Goal: Book appointment/travel/reservation

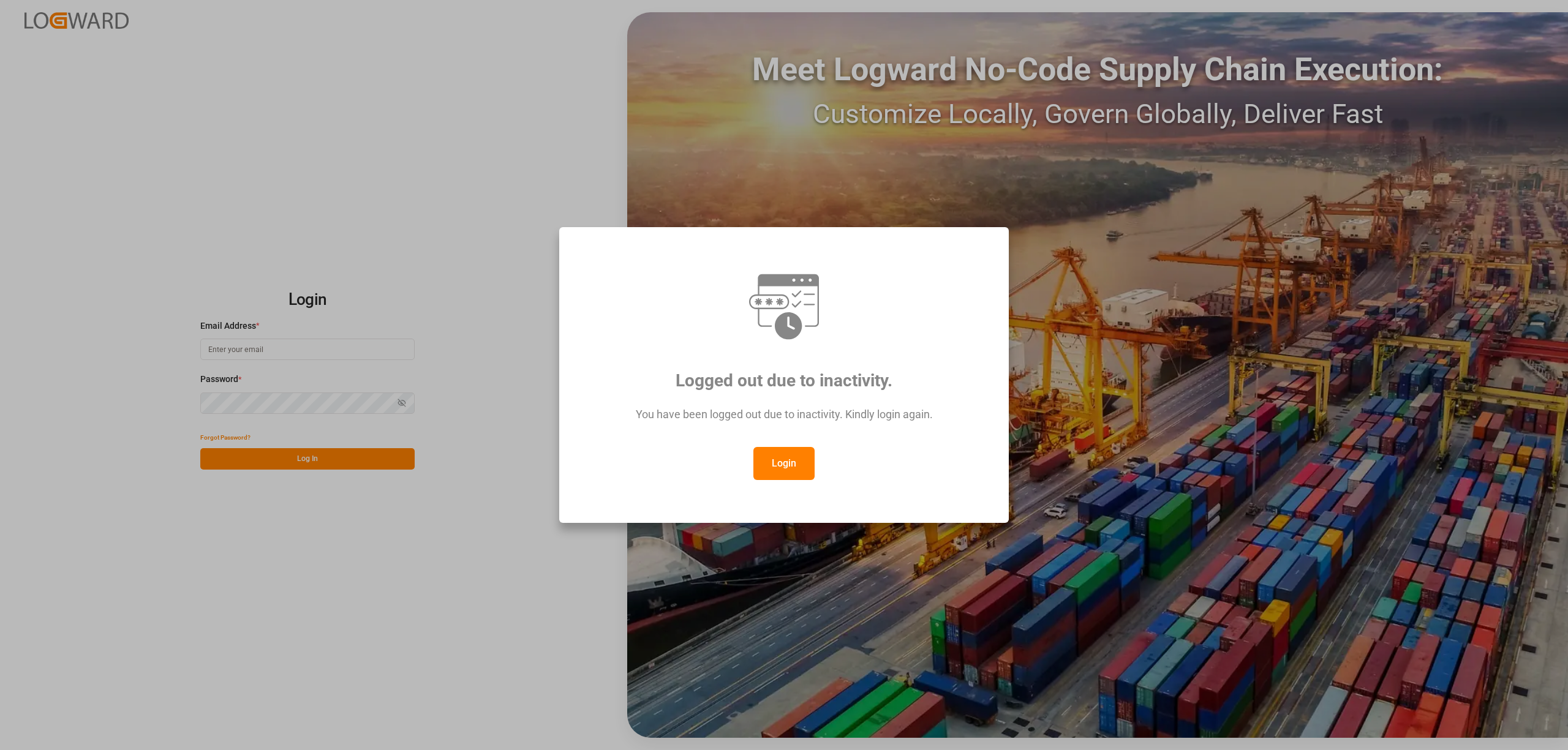
type input "[EMAIL_ADDRESS][DOMAIN_NAME]"
click at [787, 461] on button "Login" at bounding box center [784, 464] width 61 height 33
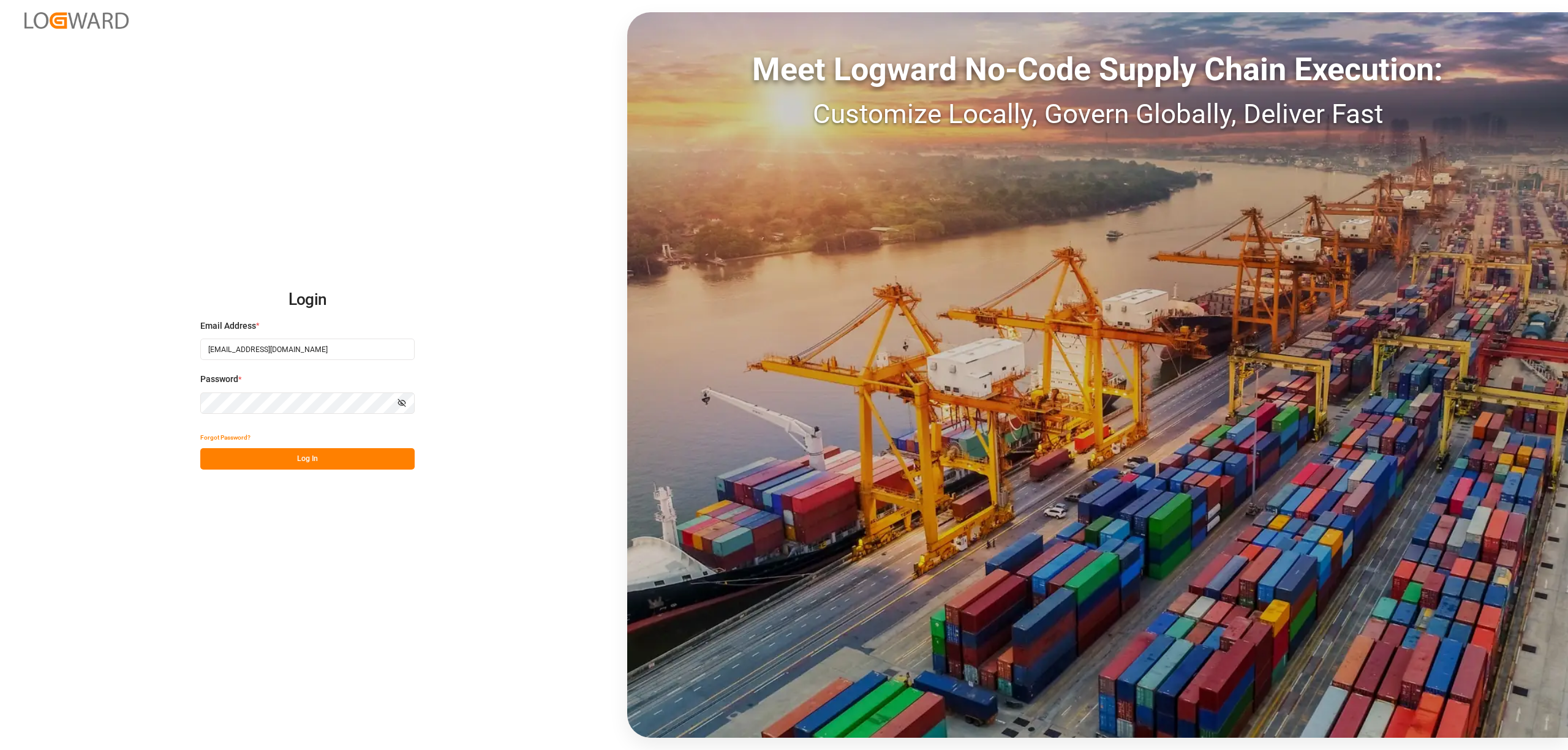
click at [356, 462] on button "Log In" at bounding box center [307, 459] width 214 height 22
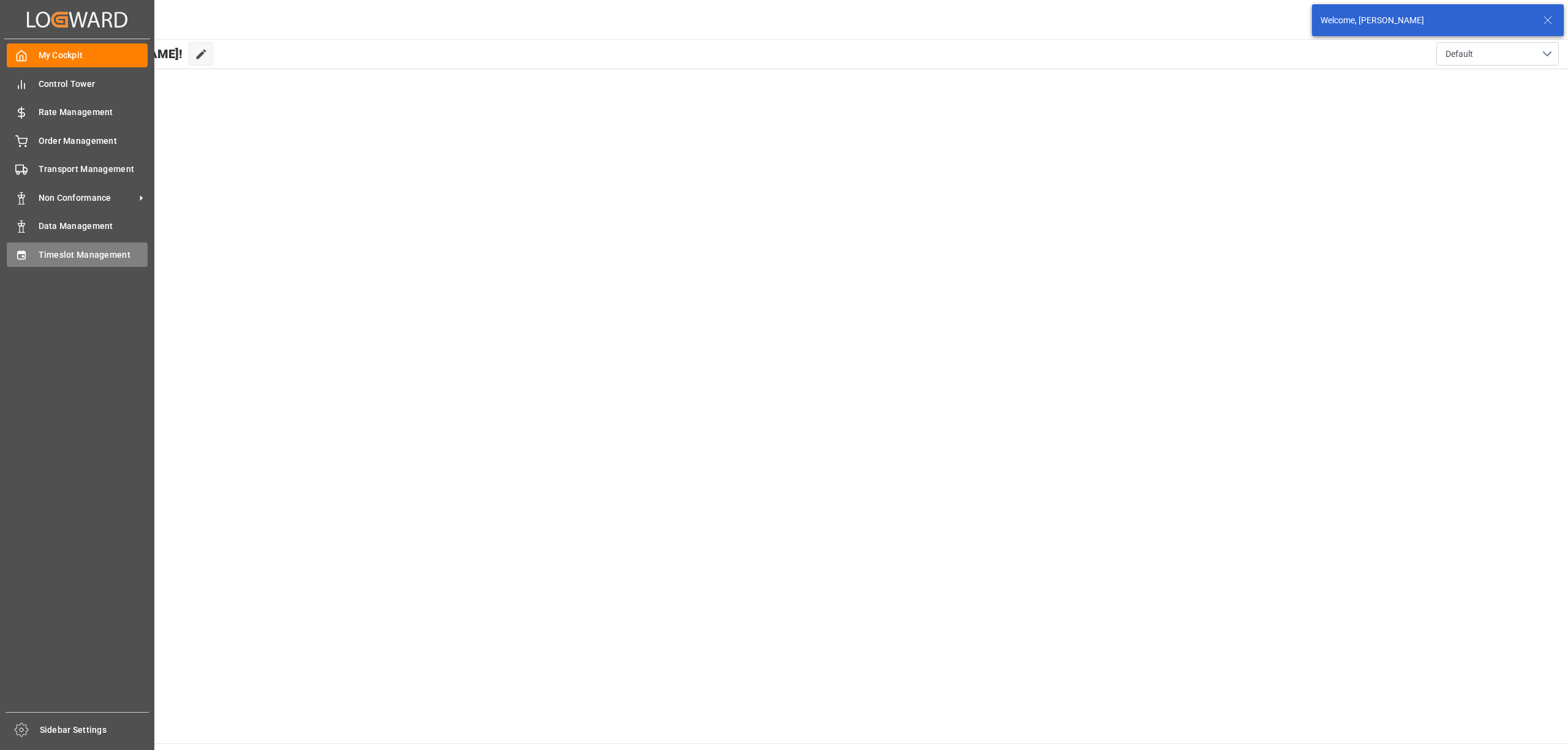
click at [52, 253] on span "Timeslot Management" at bounding box center [93, 255] width 109 height 13
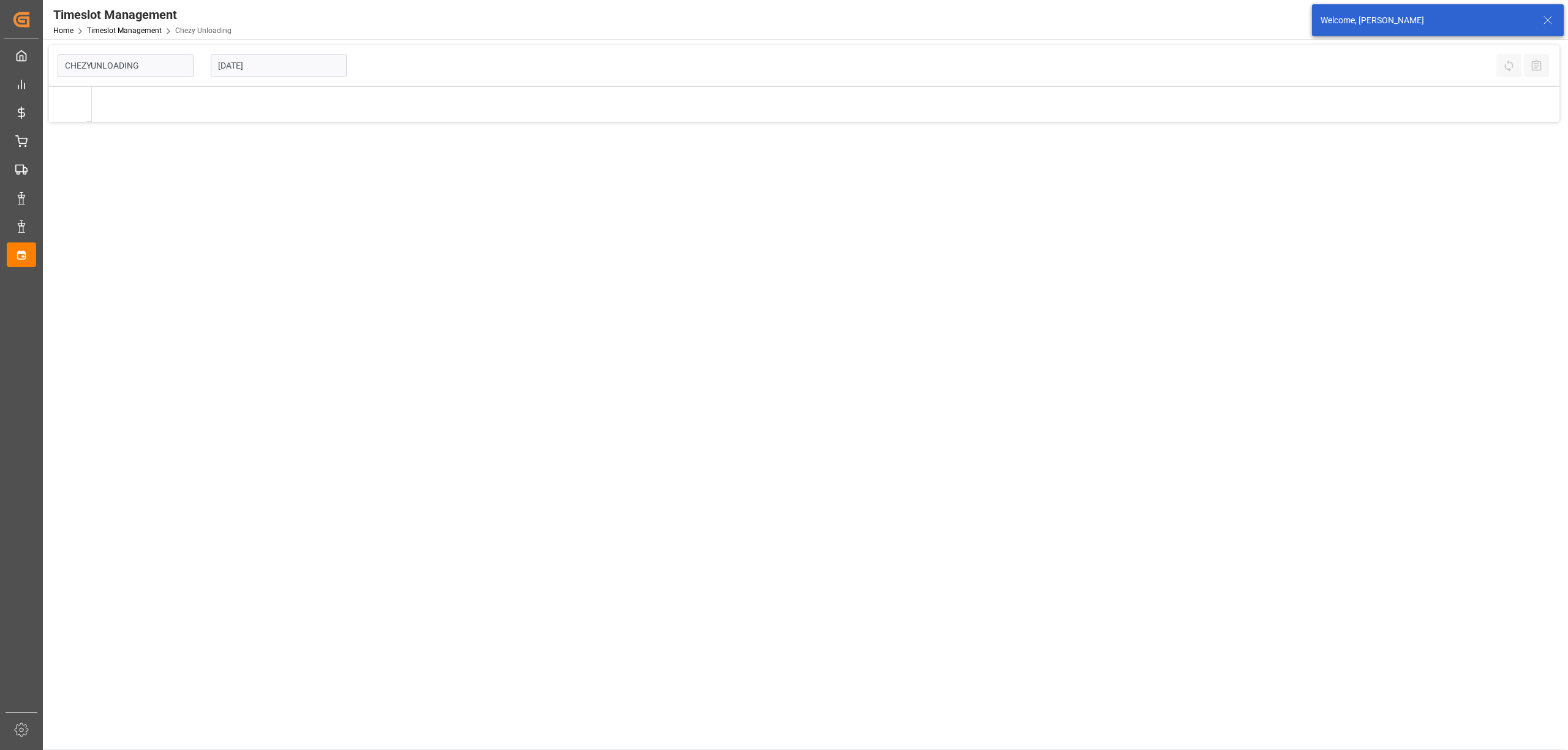
type input "Chezy Unloading"
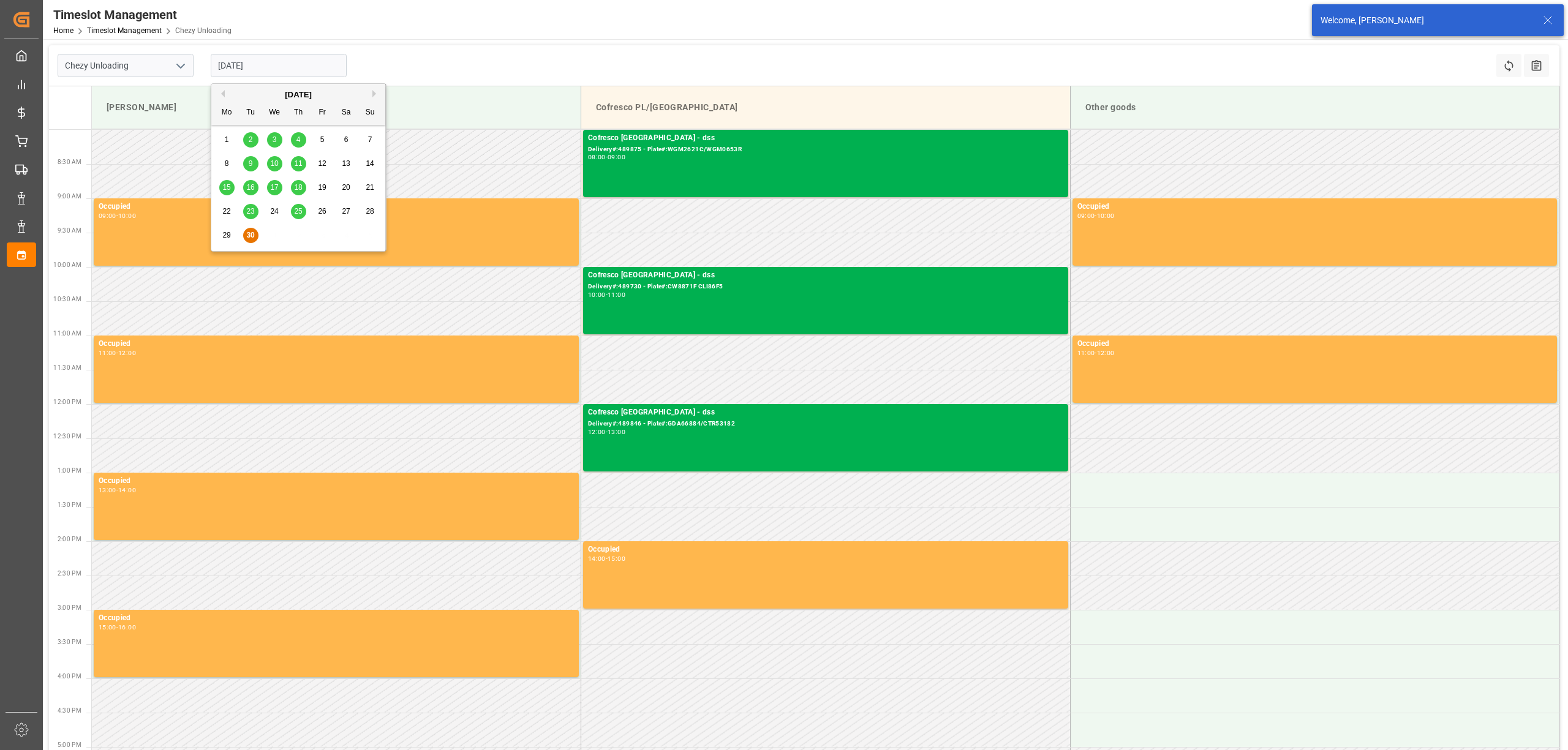
click at [293, 71] on input "[DATE]" at bounding box center [278, 66] width 136 height 23
click at [373, 93] on button "Next Month" at bounding box center [376, 94] width 7 height 7
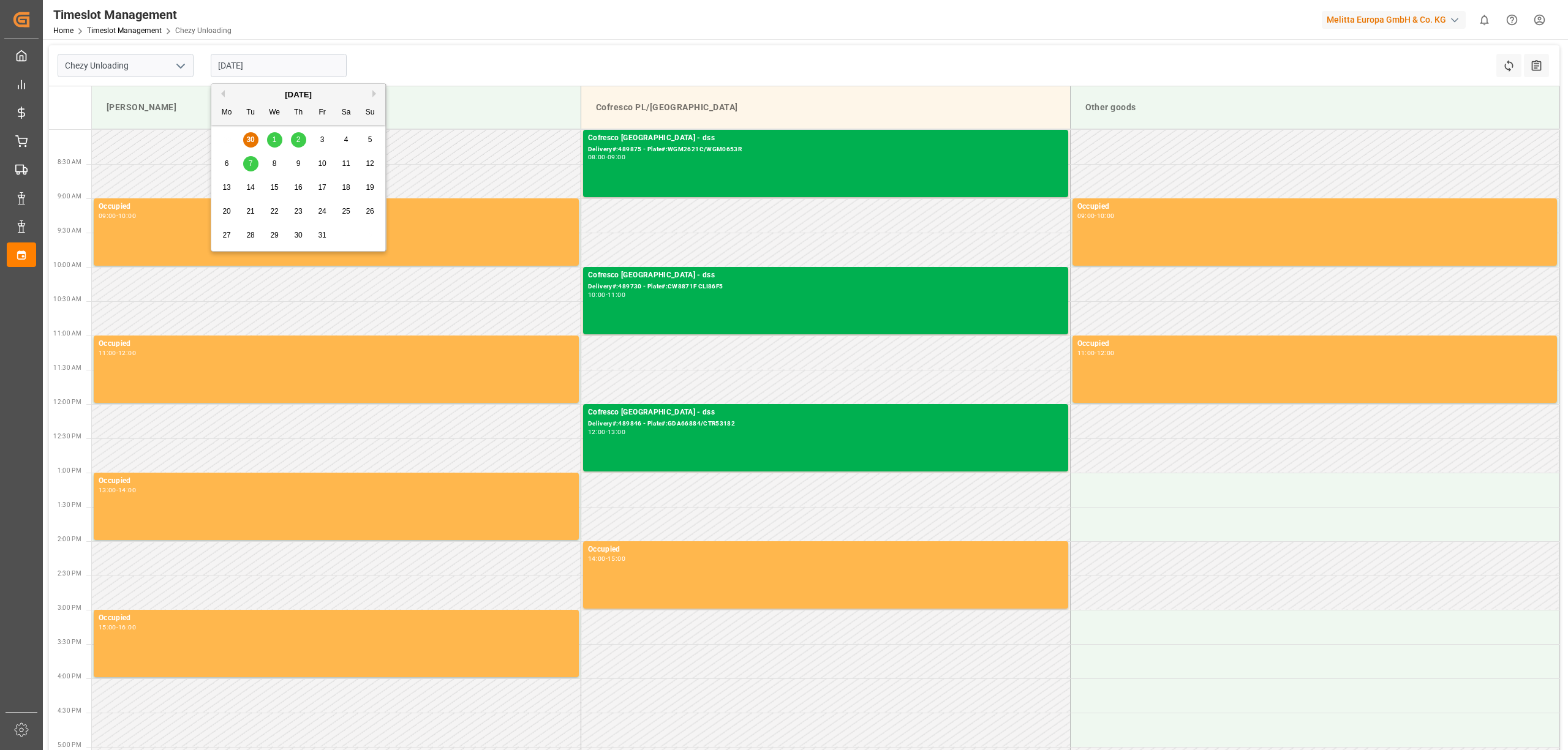
click at [227, 160] on span "6" at bounding box center [227, 163] width 5 height 8
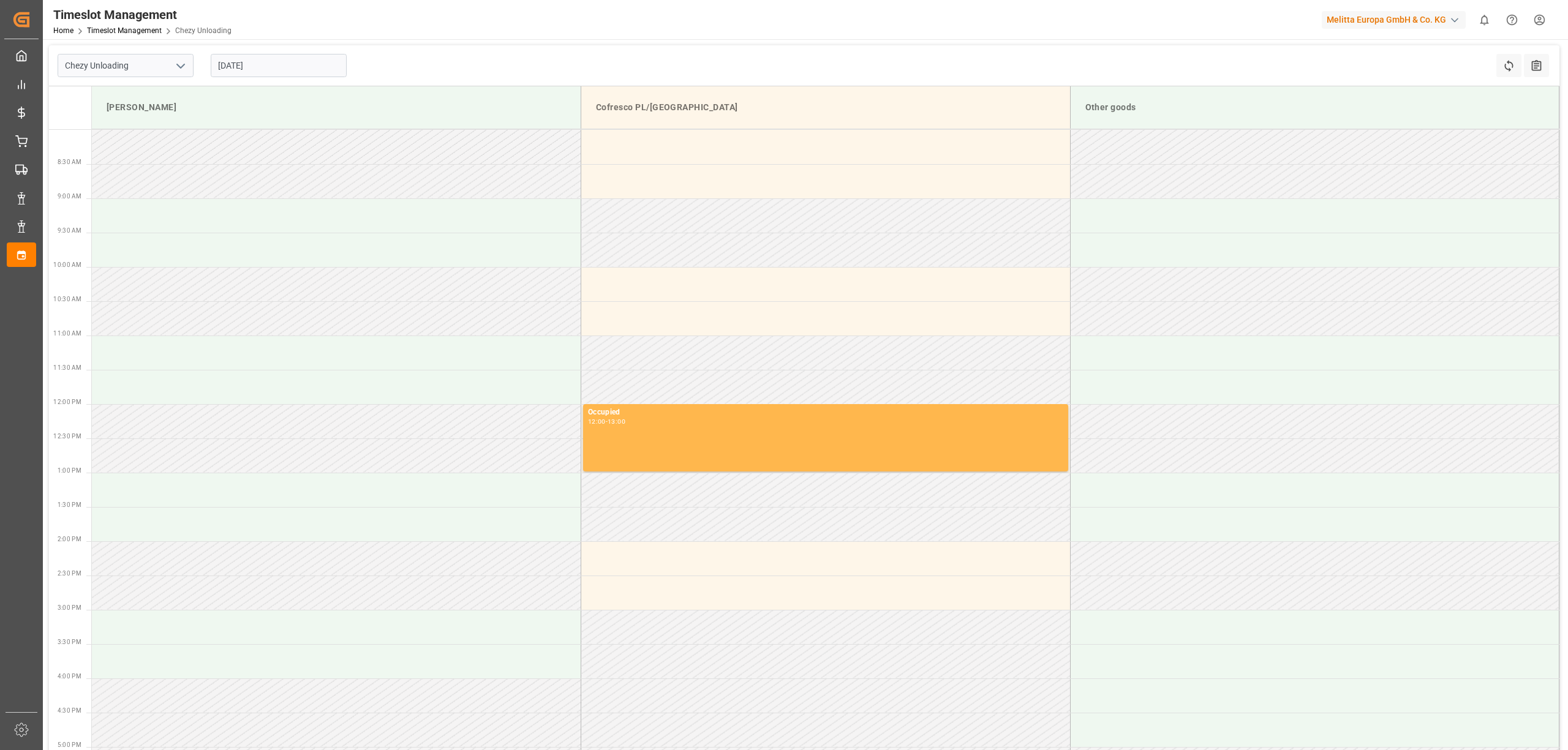
click at [290, 61] on input "[DATE]" at bounding box center [278, 66] width 136 height 23
click at [275, 163] on span "8" at bounding box center [275, 163] width 5 height 8
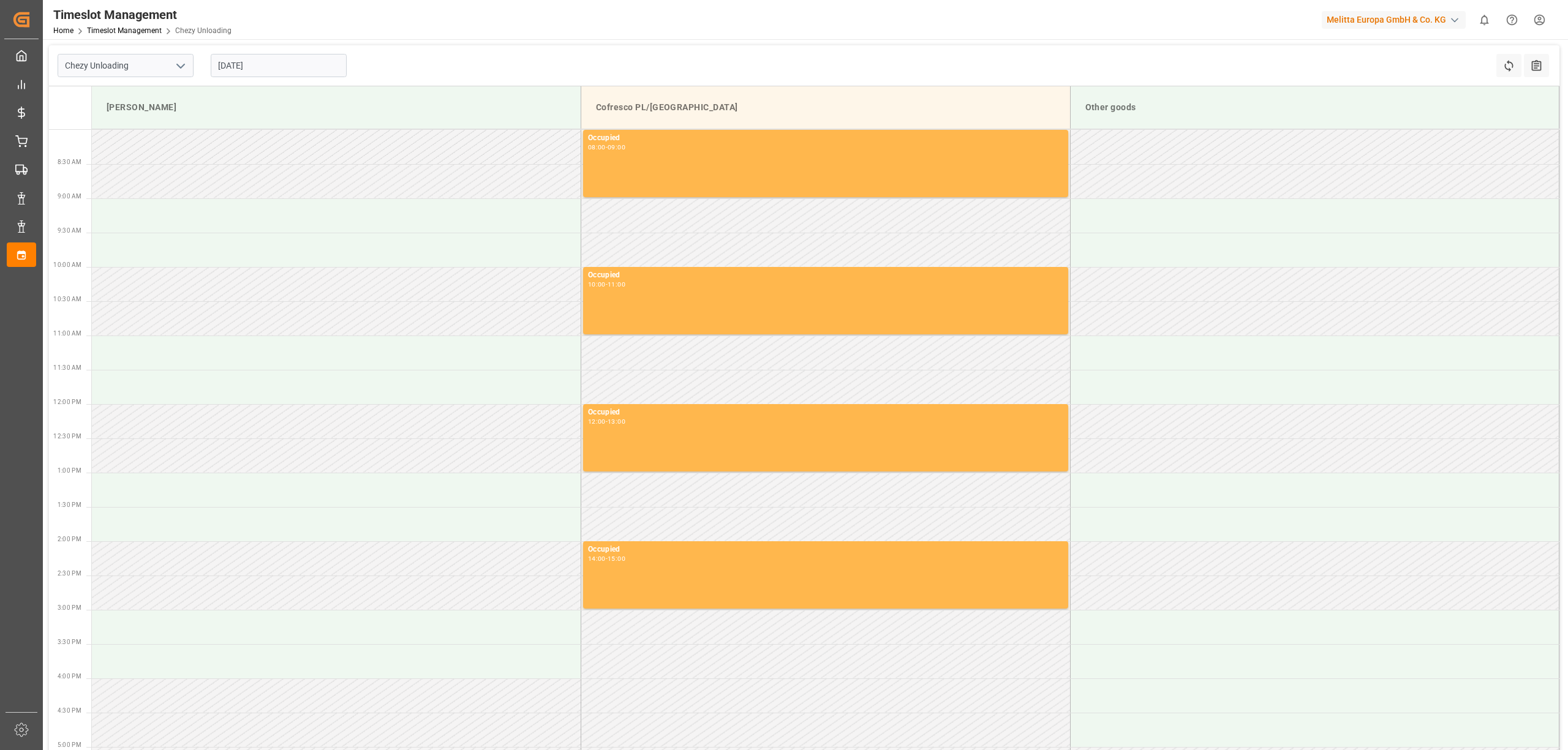
click at [254, 75] on input "[DATE]" at bounding box center [278, 66] width 136 height 23
click at [293, 164] on div "9" at bounding box center [298, 164] width 15 height 14
type input "[DATE]"
